Goal: Transaction & Acquisition: Purchase product/service

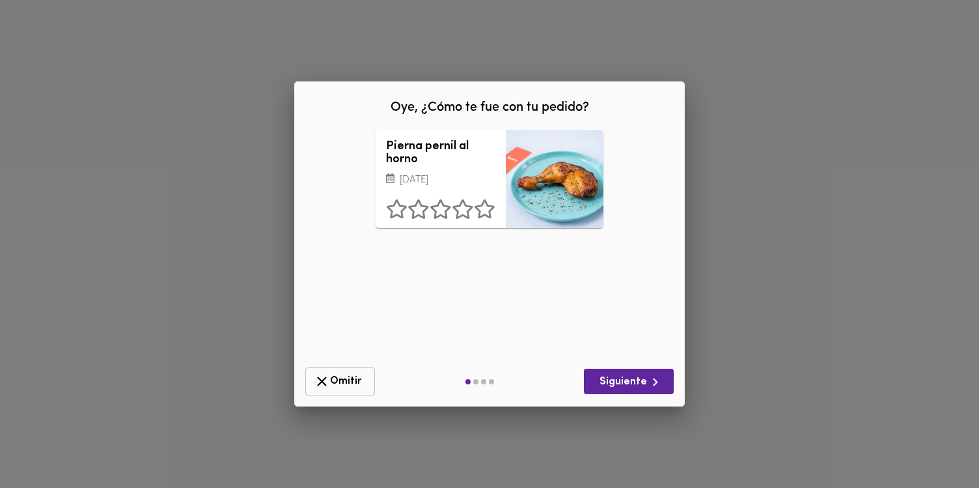
click at [350, 377] on span "Omitir" at bounding box center [340, 381] width 53 height 16
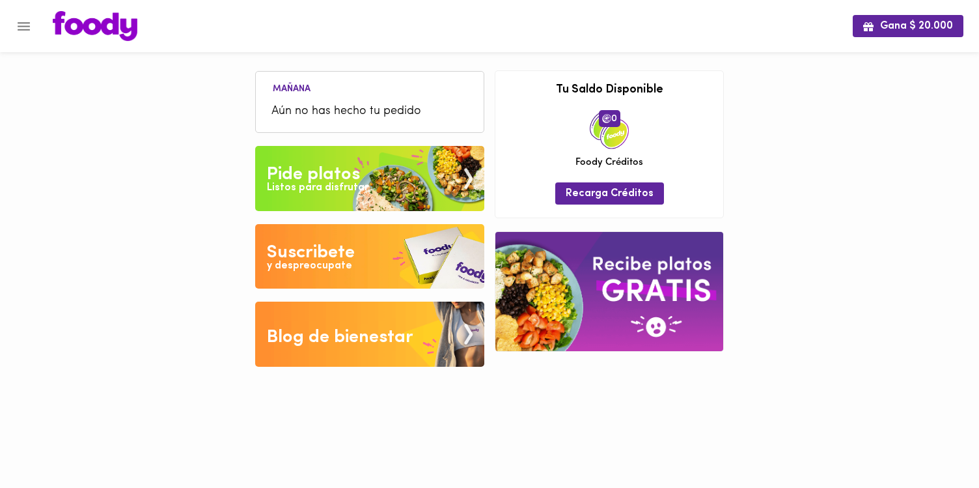
click at [308, 175] on div "Pide platos" at bounding box center [313, 174] width 93 height 26
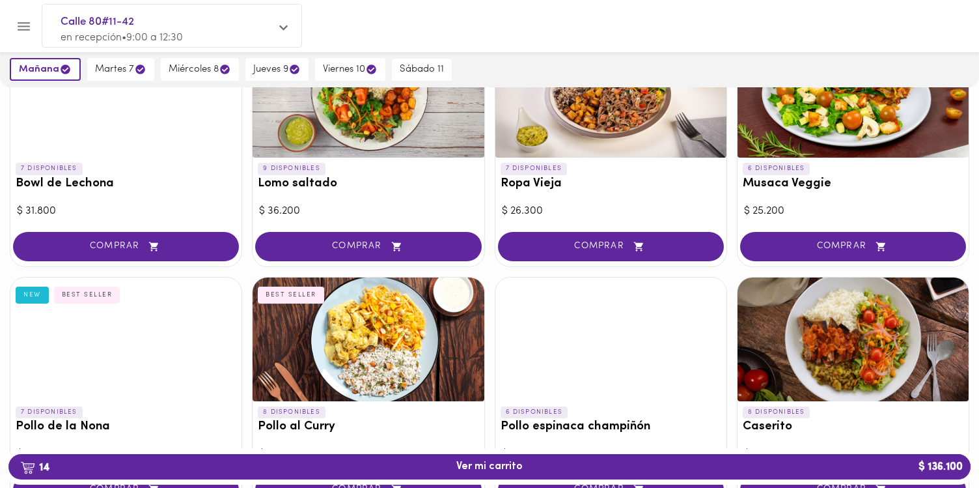
scroll to position [158, 0]
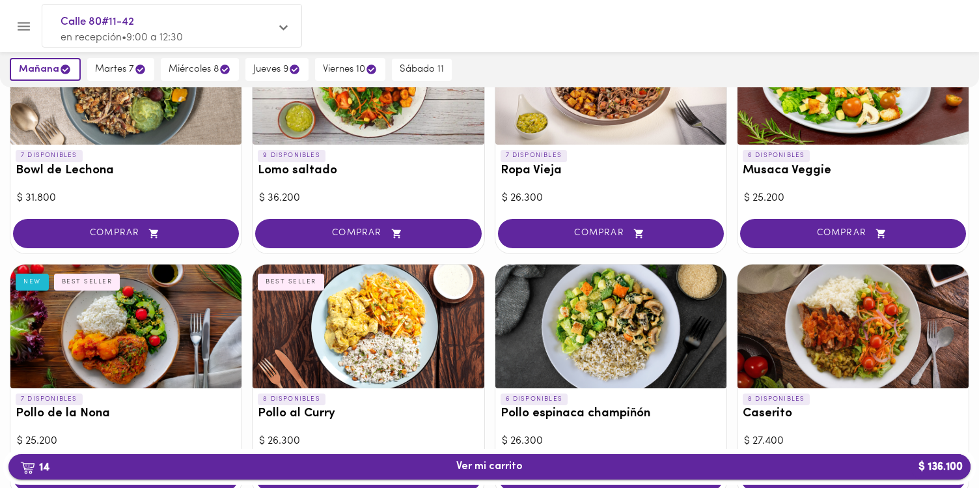
click at [470, 469] on span "14 Ver mi carrito $ 136.100" at bounding box center [489, 466] width 66 height 12
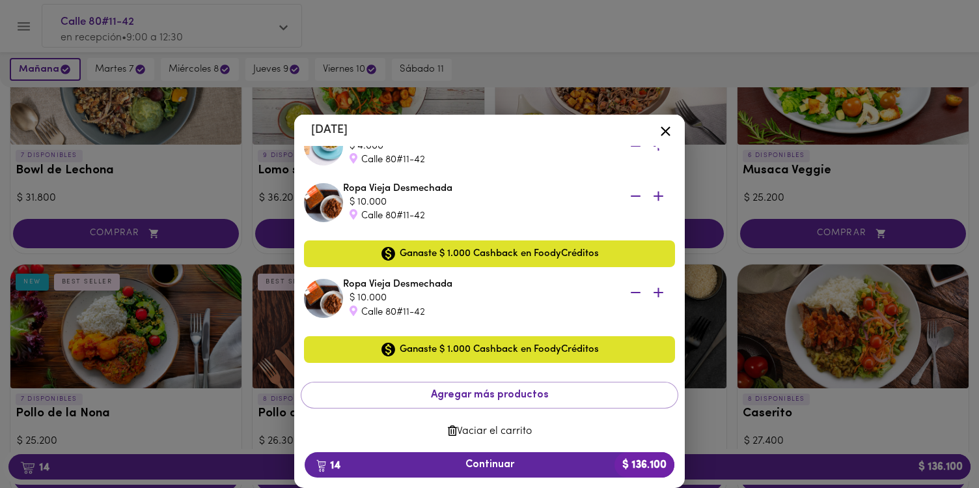
scroll to position [1183, 0]
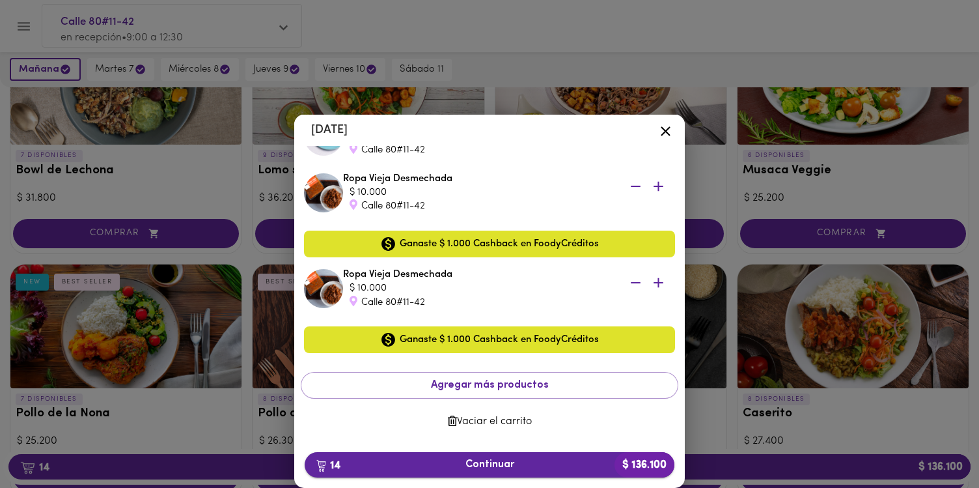
click at [491, 465] on span "14 Continuar $ 136.100" at bounding box center [489, 464] width 349 height 12
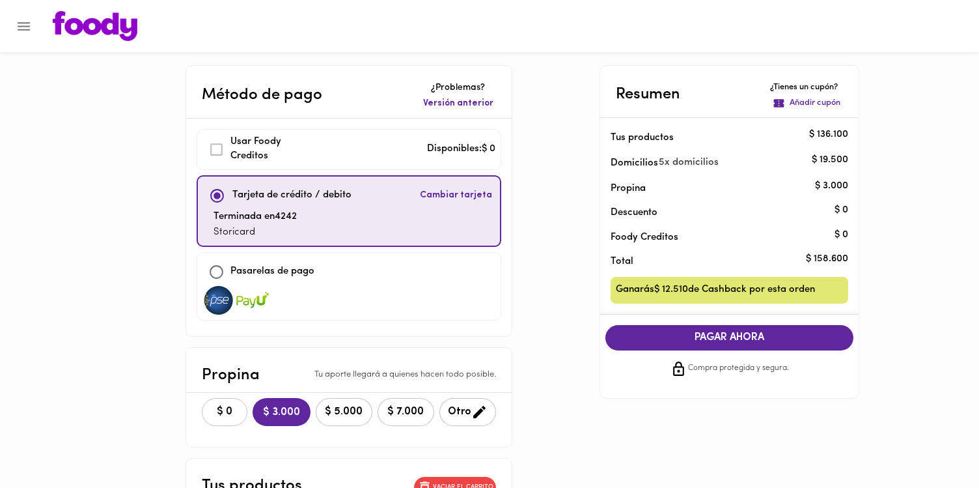
click at [208, 417] on button "$ 0" at bounding box center [225, 412] width 46 height 28
click at [811, 101] on p "Añadir cupón" at bounding box center [815, 103] width 51 height 12
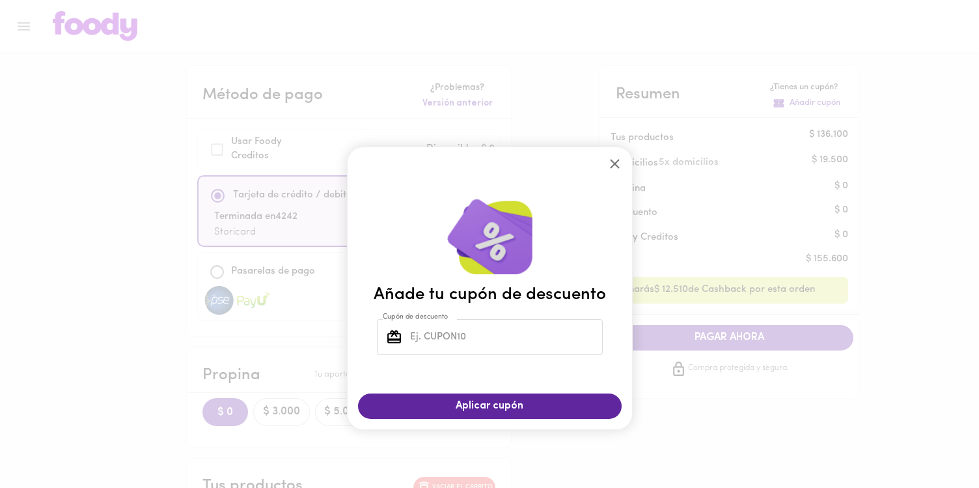
click at [504, 337] on input "Cupón de descuento" at bounding box center [504, 337] width 195 height 36
type input "storicard"
click at [472, 413] on button "Aplicar cupón" at bounding box center [490, 405] width 264 height 25
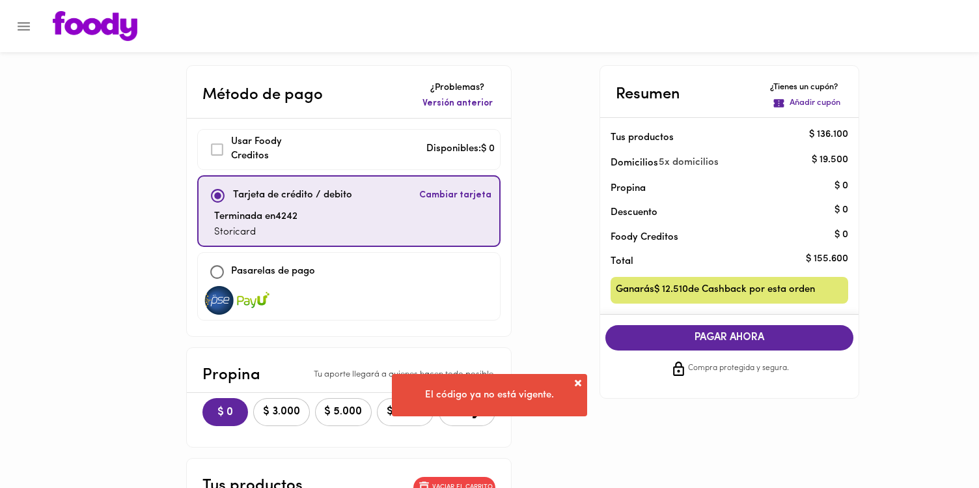
click at [711, 331] on span "PAGAR AHORA" at bounding box center [729, 337] width 223 height 12
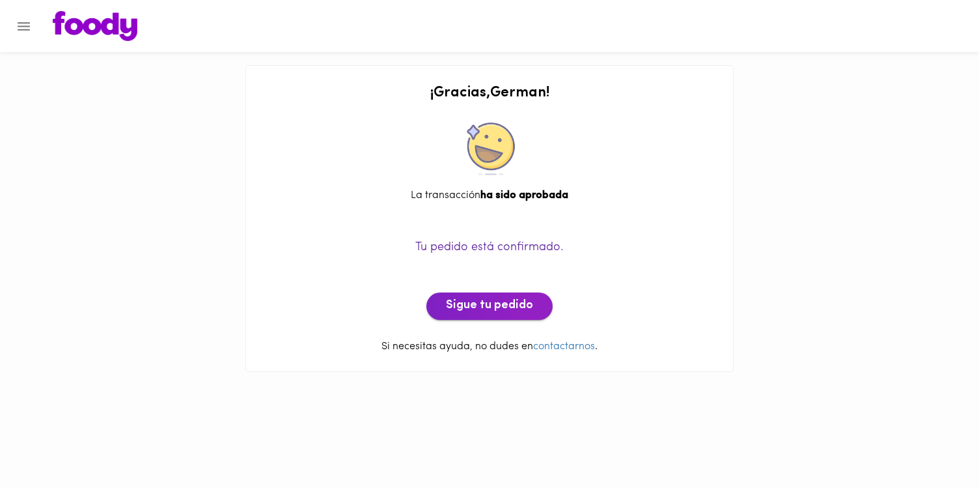
click at [506, 301] on span "Sigue tu pedido" at bounding box center [489, 306] width 87 height 14
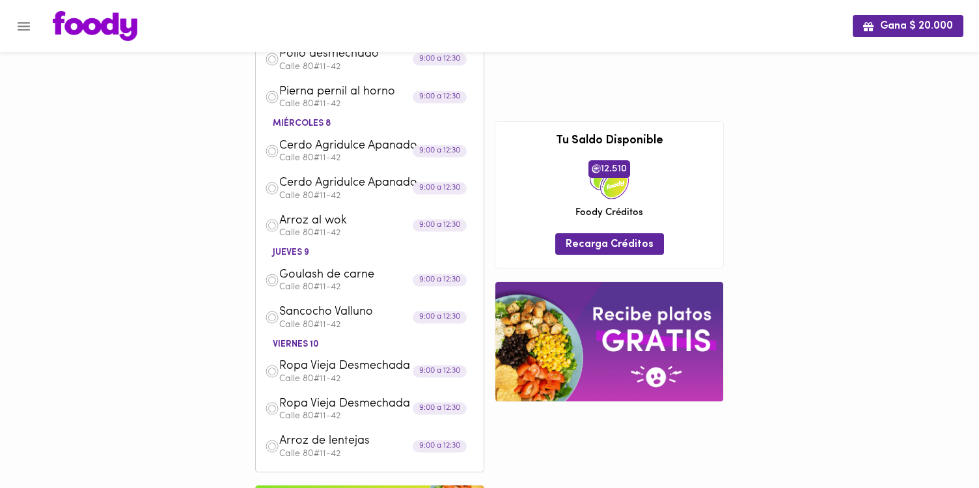
scroll to position [264, 0]
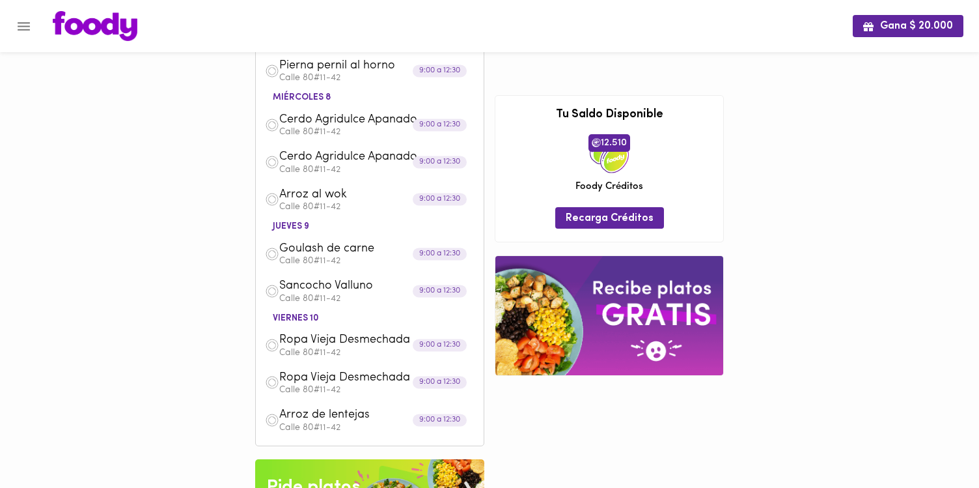
click at [27, 32] on icon "Menu" at bounding box center [24, 26] width 16 height 16
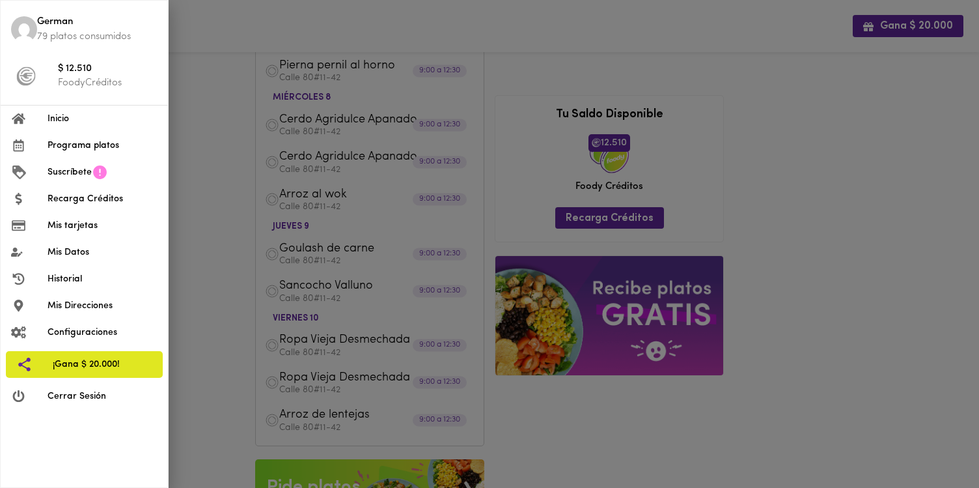
click at [115, 150] on span "Programa platos" at bounding box center [103, 146] width 110 height 14
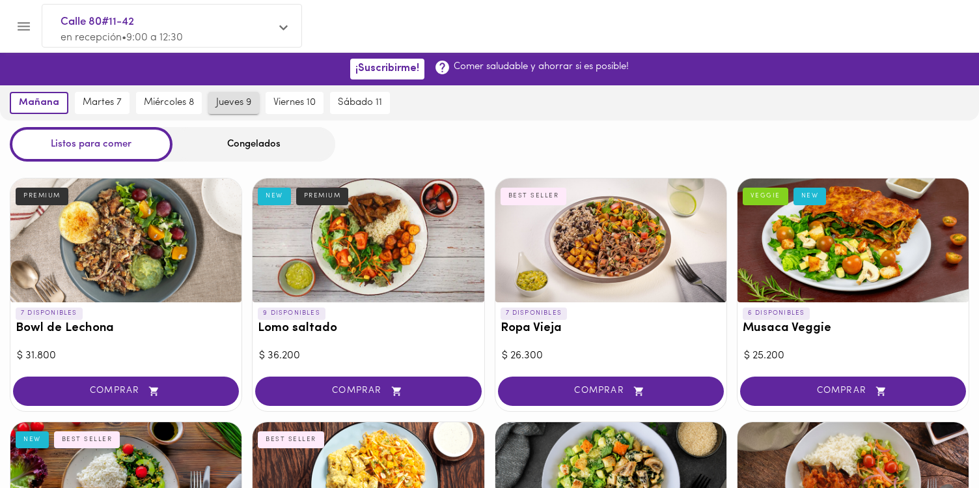
click at [234, 107] on span "jueves 9" at bounding box center [233, 103] width 35 height 12
click at [230, 145] on div "Congelados" at bounding box center [254, 144] width 163 height 35
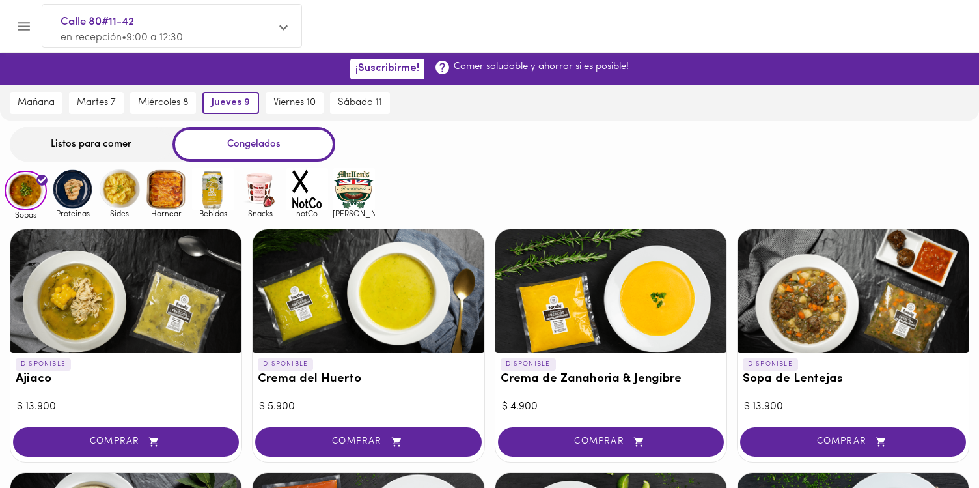
click at [81, 187] on img at bounding box center [72, 189] width 42 height 42
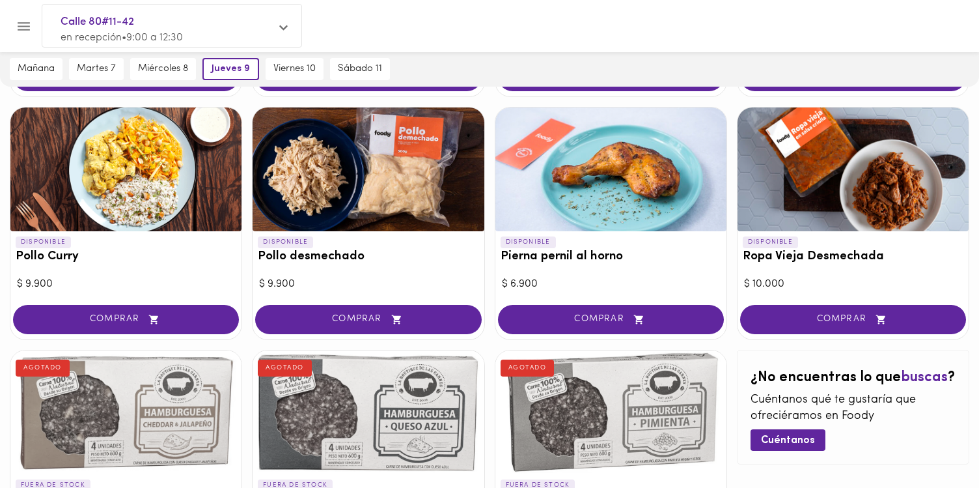
scroll to position [370, 0]
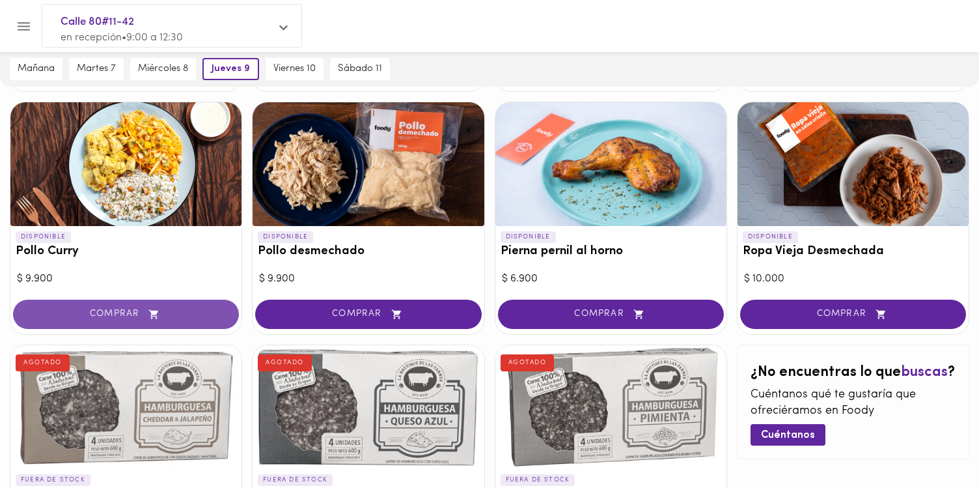
click at [176, 309] on span "COMPRAR" at bounding box center [125, 314] width 193 height 11
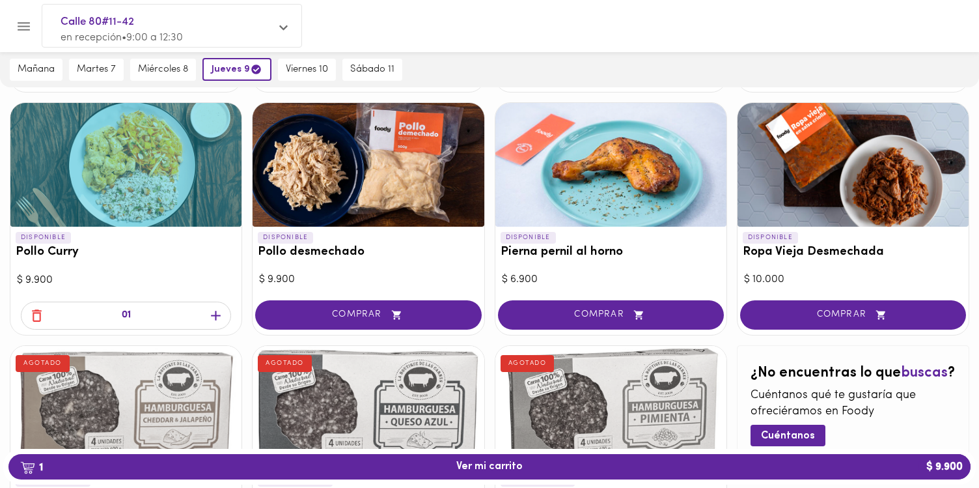
scroll to position [371, 0]
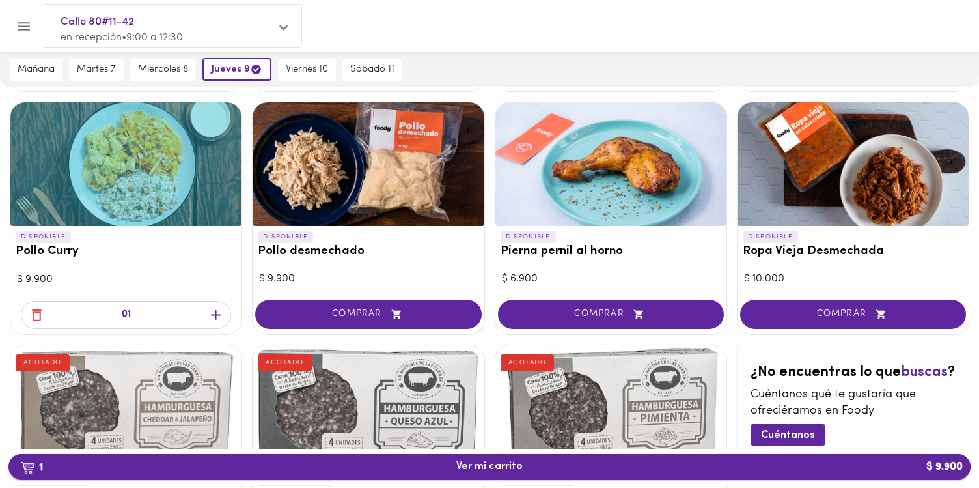
click at [493, 476] on button "1 Ver mi carrito $ 9.900" at bounding box center [489, 466] width 962 height 25
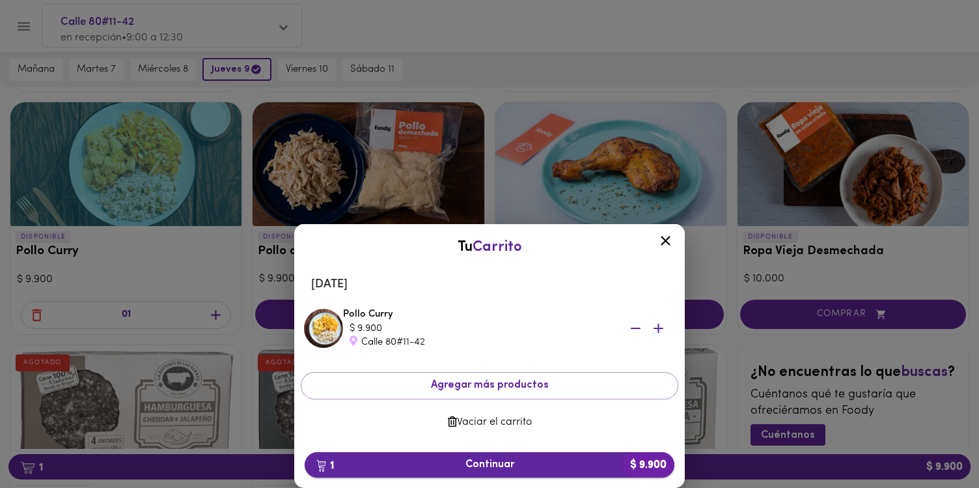
click at [490, 466] on span "1 Continuar $ 9.900" at bounding box center [489, 464] width 349 height 12
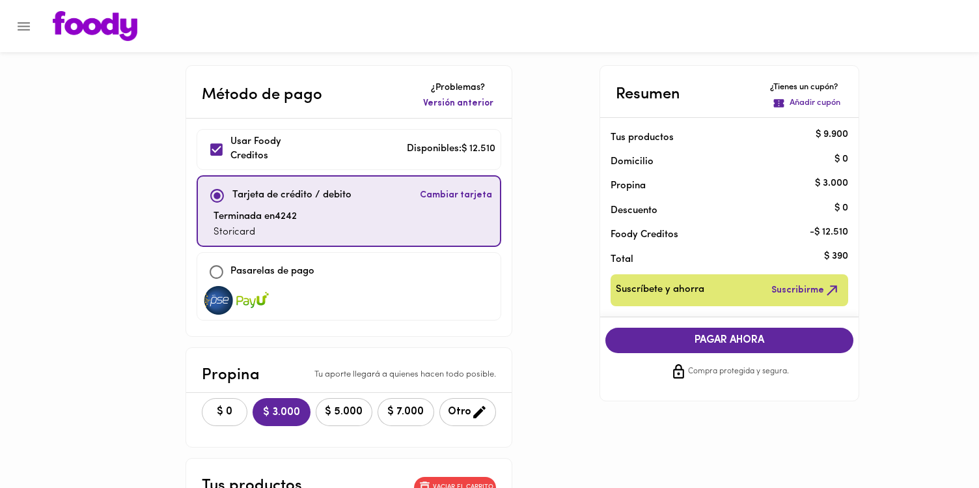
click at [214, 413] on span "$ 0" at bounding box center [224, 412] width 29 height 12
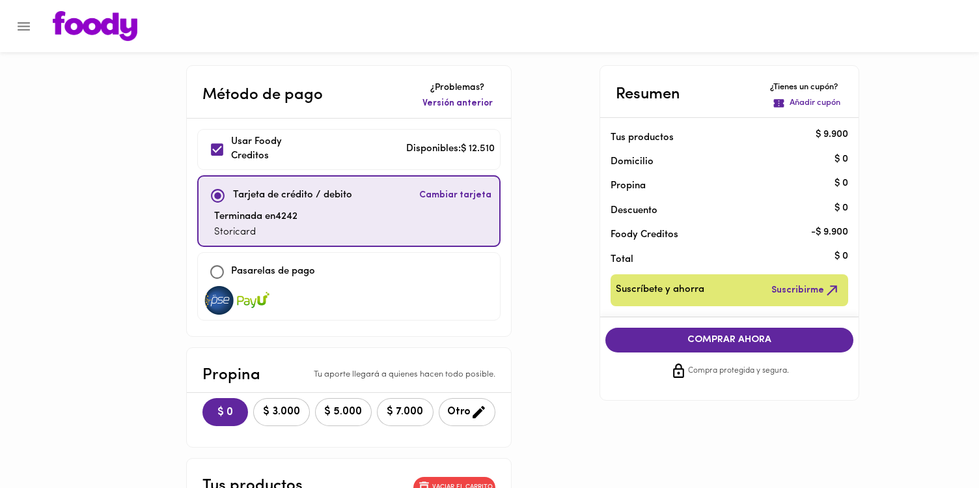
click at [203, 145] on input "checkbox" at bounding box center [217, 149] width 28 height 28
checkbox input "false"
click at [741, 335] on span "PAGAR AHORA" at bounding box center [729, 340] width 223 height 12
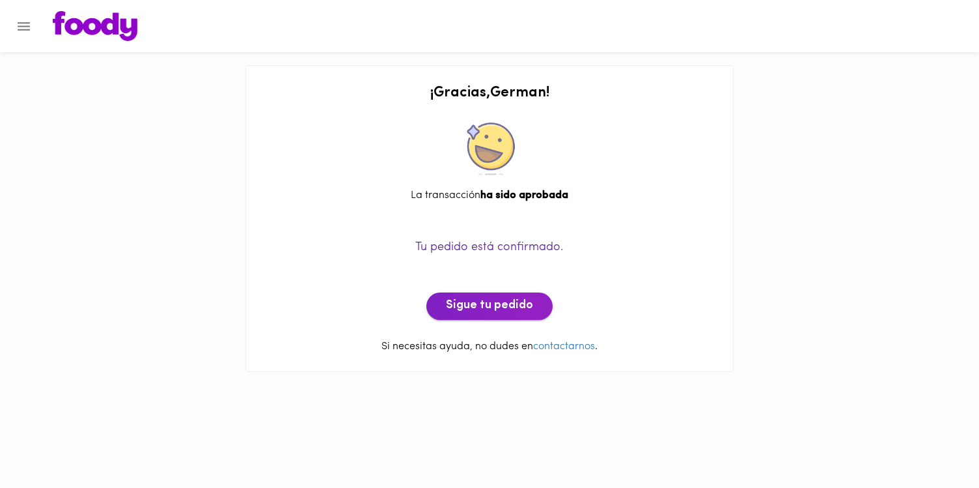
click at [518, 301] on span "Sigue tu pedido" at bounding box center [489, 306] width 87 height 14
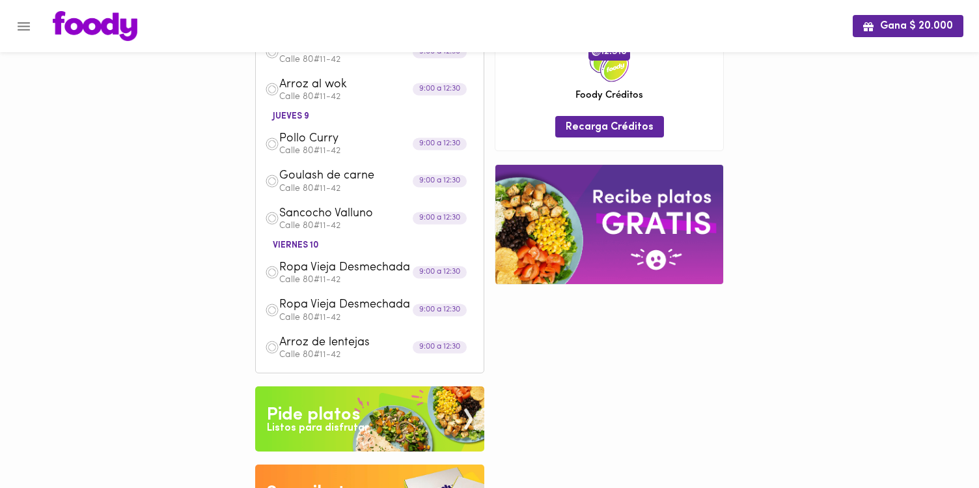
scroll to position [378, 0]
